Goal: Task Accomplishment & Management: Manage account settings

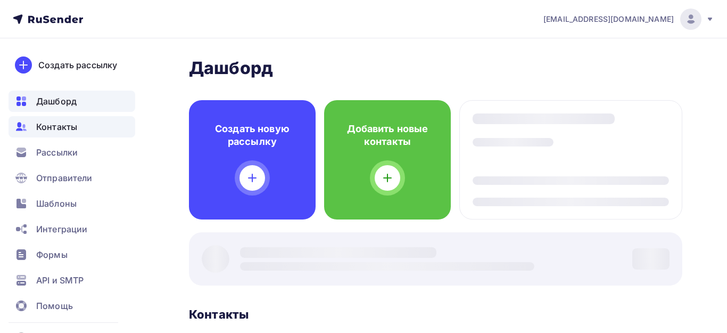
click at [63, 129] on span "Контакты" at bounding box center [56, 126] width 41 height 13
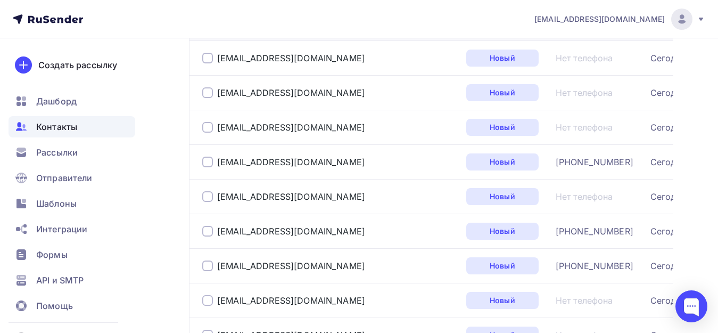
scroll to position [106, 0]
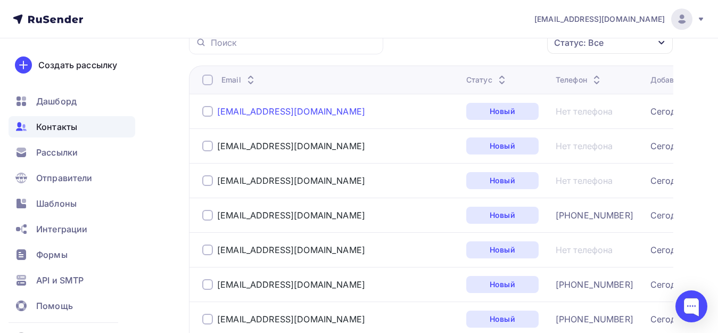
click at [258, 113] on div "[EMAIL_ADDRESS][DOMAIN_NAME]" at bounding box center [291, 111] width 148 height 11
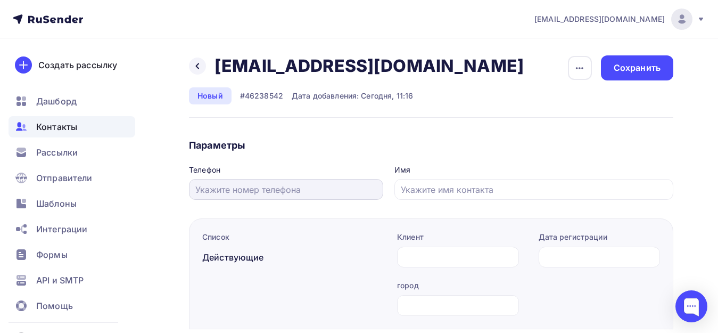
click at [291, 190] on input "text" at bounding box center [286, 189] width 182 height 13
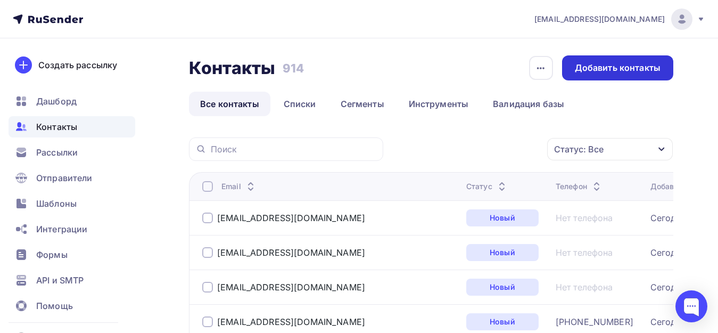
click at [630, 67] on div "Добавить контакты" at bounding box center [618, 68] width 86 height 12
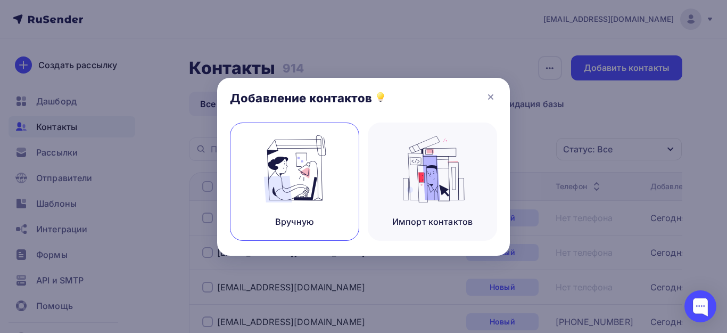
click at [306, 185] on img at bounding box center [294, 168] width 71 height 67
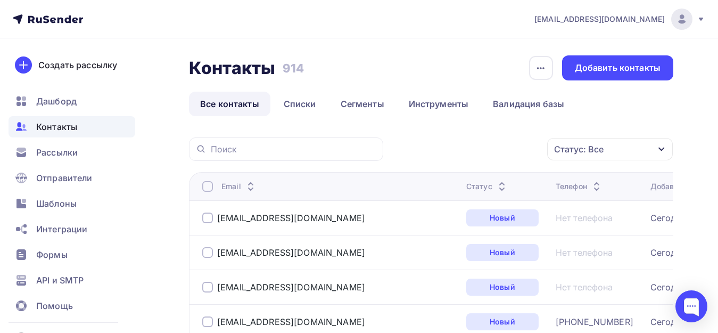
click at [631, 19] on span "[EMAIL_ADDRESS][DOMAIN_NAME]" at bounding box center [599, 19] width 130 height 11
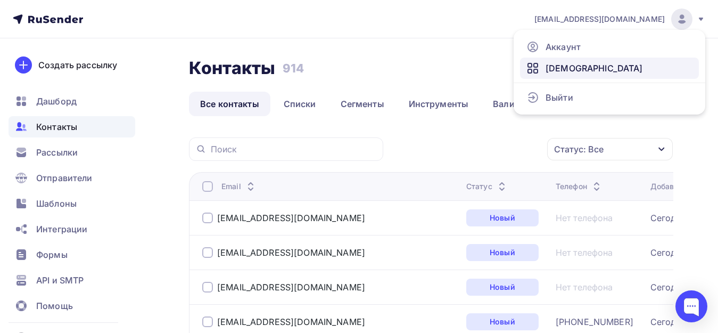
click at [562, 75] on link "[DEMOGRAPHIC_DATA]" at bounding box center [609, 67] width 179 height 21
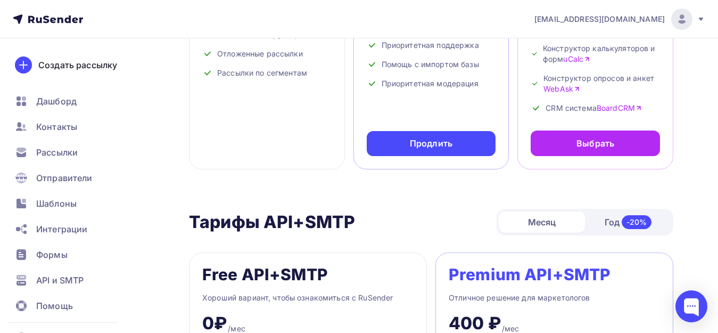
scroll to position [204, 0]
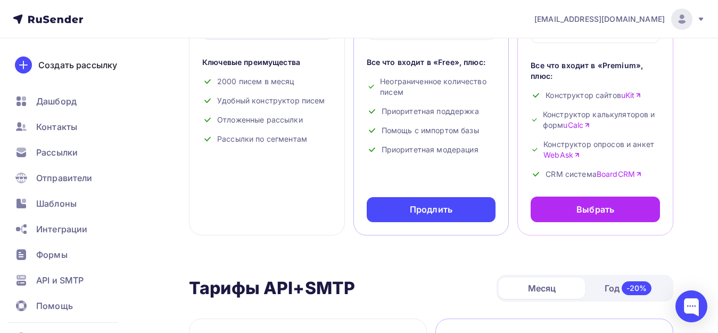
click at [696, 17] on div "[EMAIL_ADDRESS][DOMAIN_NAME]" at bounding box center [619, 19] width 171 height 21
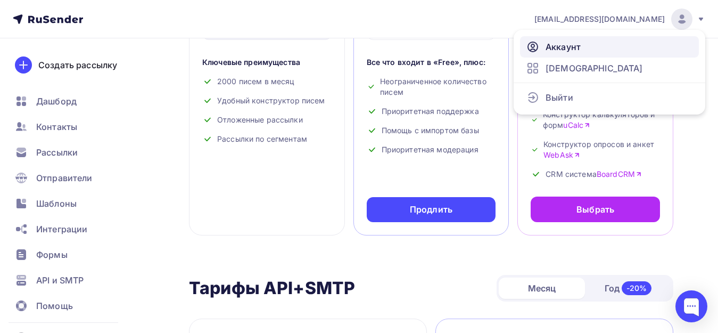
click at [578, 46] on span "Аккаунт" at bounding box center [562, 46] width 35 height 13
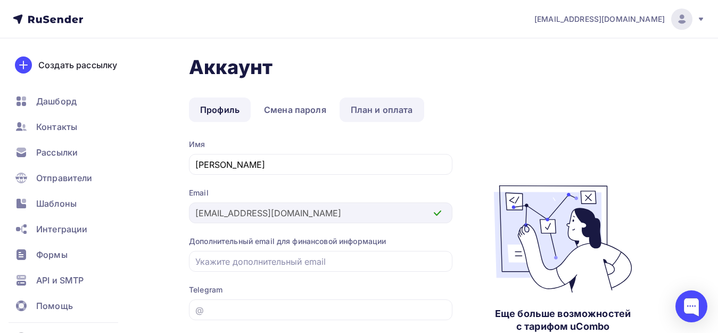
click at [387, 109] on link "План и оплата" at bounding box center [381, 109] width 85 height 24
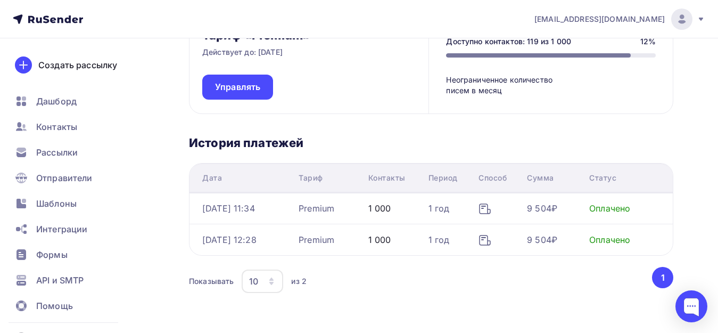
scroll to position [160, 0]
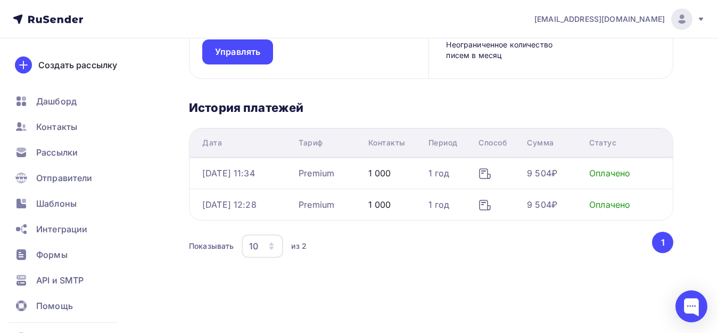
click at [47, 21] on icon at bounding box center [48, 19] width 70 height 13
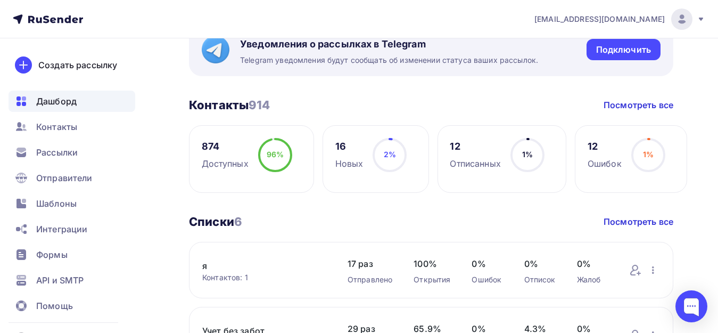
scroll to position [213, 0]
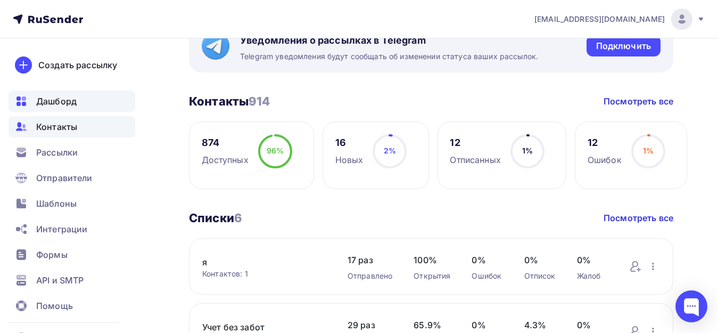
click at [49, 124] on span "Контакты" at bounding box center [56, 126] width 41 height 13
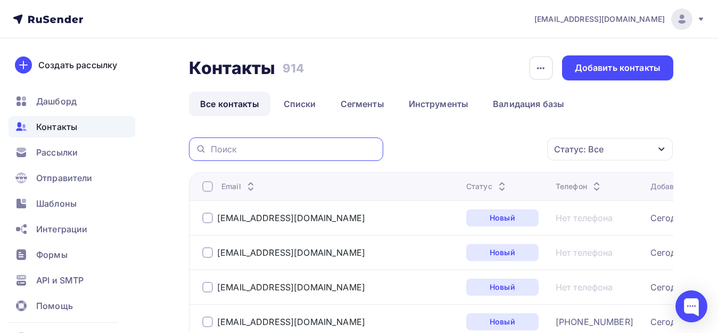
click at [238, 149] on input "text" at bounding box center [294, 149] width 166 height 12
